Goal: Task Accomplishment & Management: Use online tool/utility

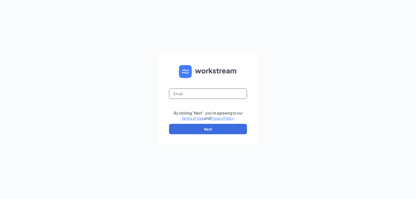
click at [196, 93] on input "text" at bounding box center [208, 93] width 78 height 10
type input "[EMAIL_ADDRESS][DOMAIN_NAME]"
click at [203, 129] on button "Next" at bounding box center [208, 129] width 78 height 10
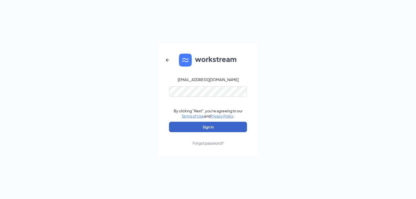
click at [207, 127] on button "Sign In" at bounding box center [208, 127] width 78 height 10
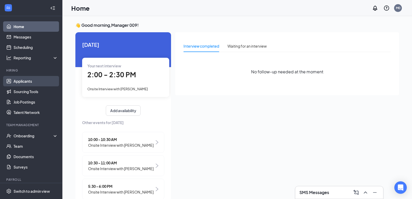
click at [26, 82] on link "Applicants" at bounding box center [36, 81] width 44 height 10
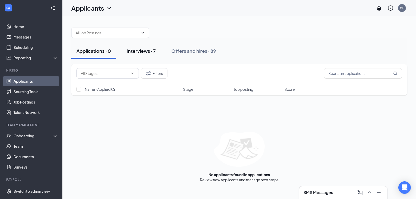
drag, startPoint x: 136, startPoint y: 52, endPoint x: 140, endPoint y: 49, distance: 4.8
click at [137, 51] on div "Interviews · 7" at bounding box center [141, 51] width 29 height 6
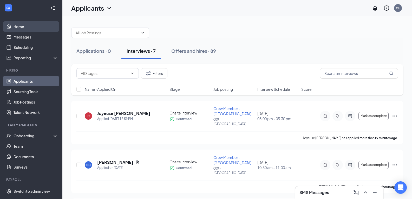
click at [14, 27] on link "Home" at bounding box center [36, 26] width 44 height 10
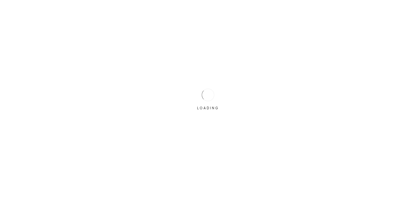
click at [192, 95] on div "LOADING" at bounding box center [208, 99] width 416 height 199
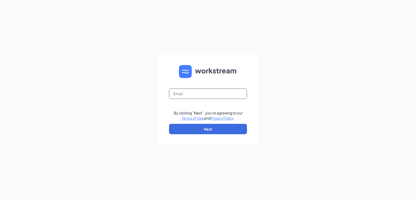
click at [198, 96] on input "text" at bounding box center [208, 93] width 78 height 10
type input "[EMAIL_ADDRESS][DOMAIN_NAME]"
click at [200, 127] on button "Next" at bounding box center [208, 129] width 78 height 10
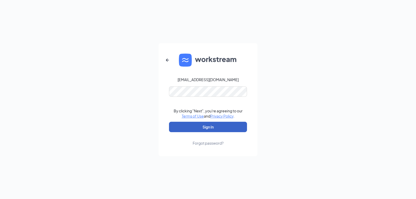
click at [201, 128] on button "Sign In" at bounding box center [208, 127] width 78 height 10
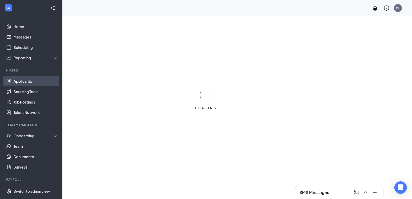
click at [26, 83] on link "Applicants" at bounding box center [36, 81] width 44 height 10
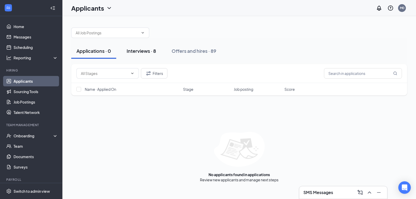
click at [145, 51] on div "Interviews · 8" at bounding box center [141, 51] width 29 height 6
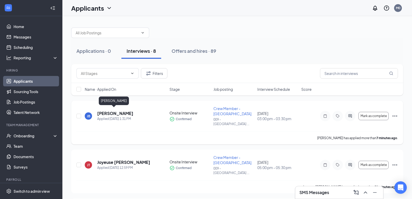
click at [119, 111] on h5 "[PERSON_NAME]" at bounding box center [115, 113] width 36 height 6
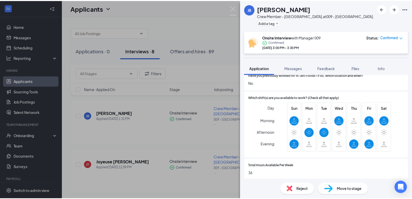
scroll to position [286, 0]
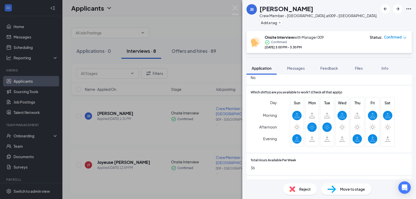
click at [144, 181] on div "JB [PERSON_NAME] Crew Member - [GEOGRAPHIC_DATA]. at [GEOGRAPHIC_DATA]. Add a t…" at bounding box center [208, 99] width 416 height 199
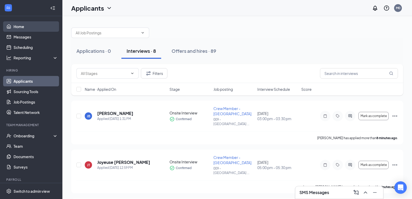
drag, startPoint x: 28, startPoint y: 28, endPoint x: 29, endPoint y: 31, distance: 2.7
click at [28, 28] on link "Home" at bounding box center [36, 26] width 44 height 10
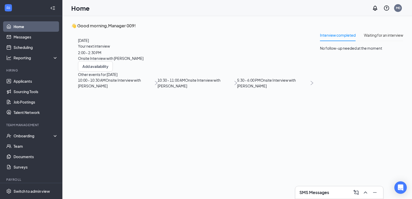
scroll to position [15, 0]
click at [117, 61] on span "Onsite Interview with [PERSON_NAME]" at bounding box center [110, 58] width 65 height 5
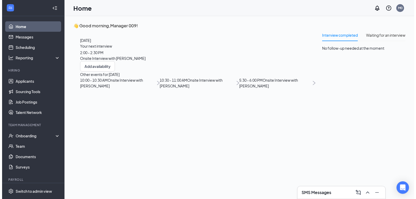
scroll to position [2, 0]
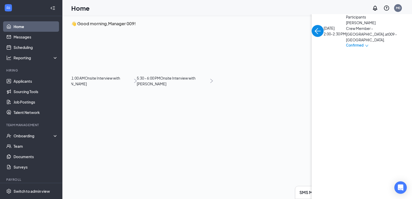
click at [346, 25] on span "[PERSON_NAME]" at bounding box center [373, 23] width 55 height 6
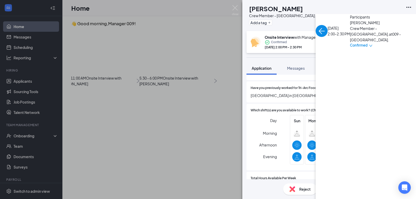
scroll to position [286, 0]
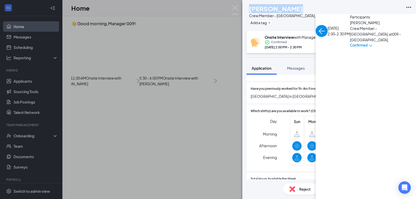
drag, startPoint x: 259, startPoint y: 8, endPoint x: 305, endPoint y: 8, distance: 45.5
click at [305, 8] on div "[PERSON_NAME]" at bounding box center [308, 8] width 118 height 9
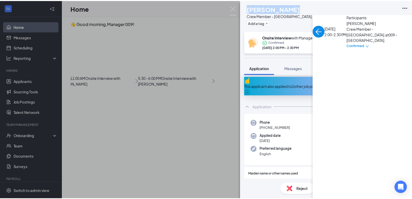
scroll to position [0, 0]
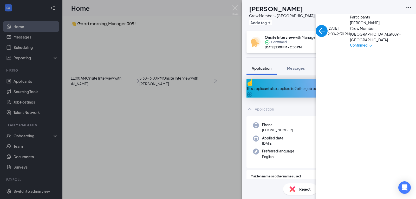
click at [80, 44] on div "RP [PERSON_NAME] Crew Member - [GEOGRAPHIC_DATA]. at [GEOGRAPHIC_DATA]. Add a t…" at bounding box center [208, 99] width 416 height 199
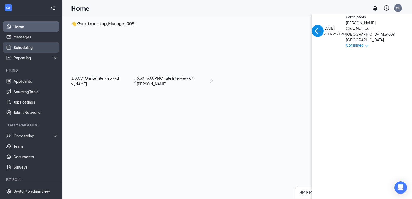
click at [15, 46] on link "Scheduling" at bounding box center [36, 47] width 44 height 10
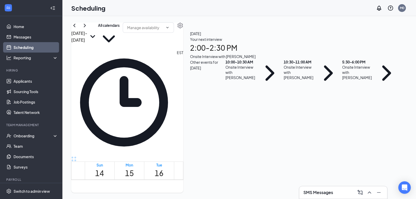
scroll to position [541, 0]
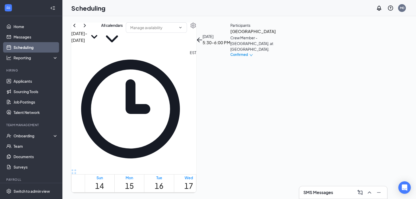
click at [285, 35] on h3 "[GEOGRAPHIC_DATA]" at bounding box center [257, 31] width 55 height 7
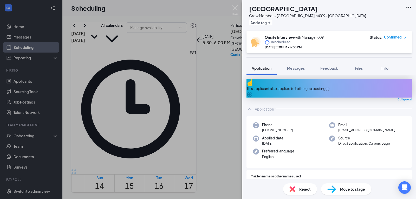
click at [170, 131] on div "YP Yunah Park Crew Member - [GEOGRAPHIC_DATA]. at [GEOGRAPHIC_DATA]. Add a tag …" at bounding box center [208, 99] width 416 height 199
click at [29, 47] on div "YP Yunah Park Crew Member - [GEOGRAPHIC_DATA]. at [GEOGRAPHIC_DATA]. Add a tag …" at bounding box center [208, 99] width 416 height 199
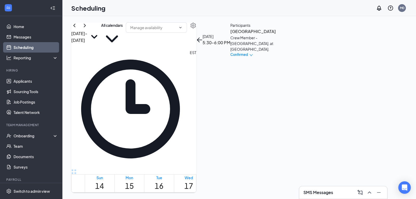
scroll to position [411, 0]
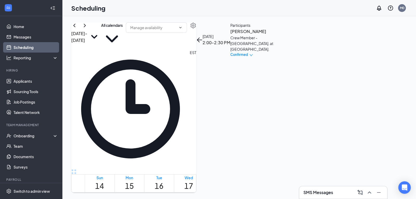
click at [285, 35] on h3 "[PERSON_NAME]" at bounding box center [257, 31] width 55 height 7
